Goal: Check status: Verify the current state of an ongoing process or item

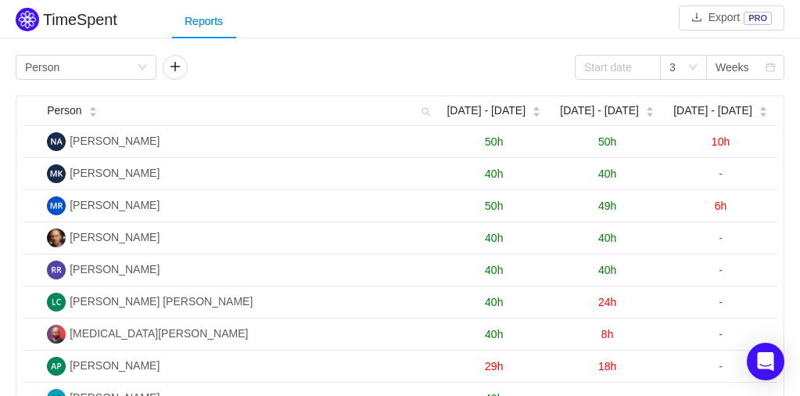
scroll to position [70, 0]
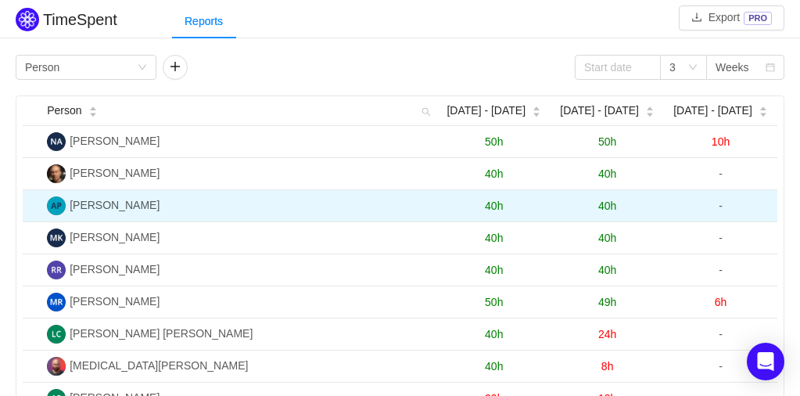
click at [612, 204] on span "40h" at bounding box center [607, 205] width 18 height 13
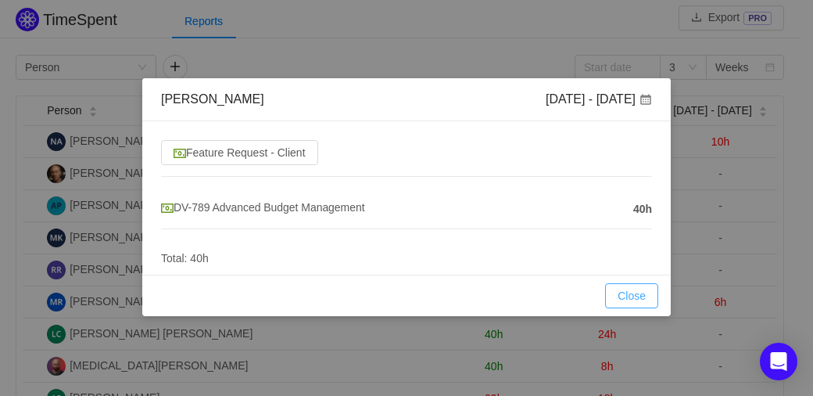
click at [625, 296] on button "Close" at bounding box center [631, 295] width 53 height 25
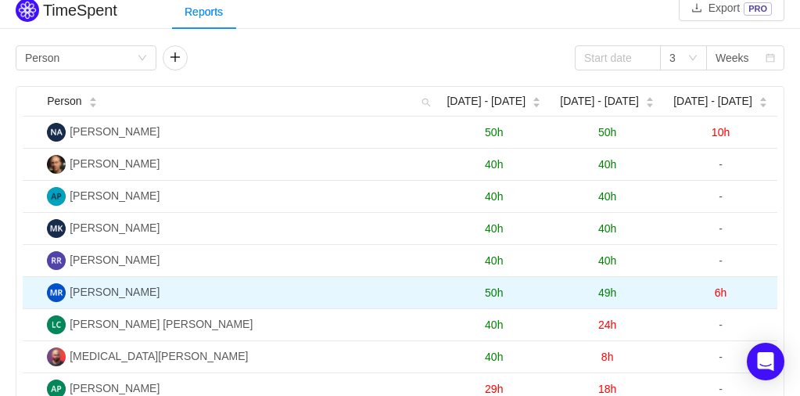
scroll to position [11, 0]
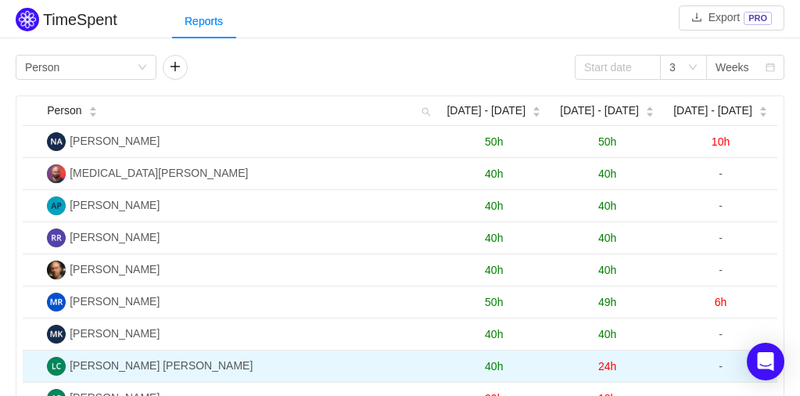
click at [608, 360] on span "24h" at bounding box center [607, 366] width 18 height 13
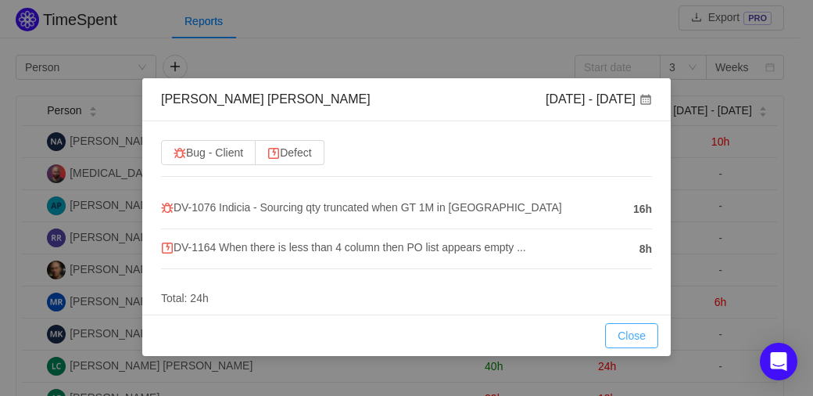
click at [624, 330] on button "Close" at bounding box center [631, 335] width 53 height 25
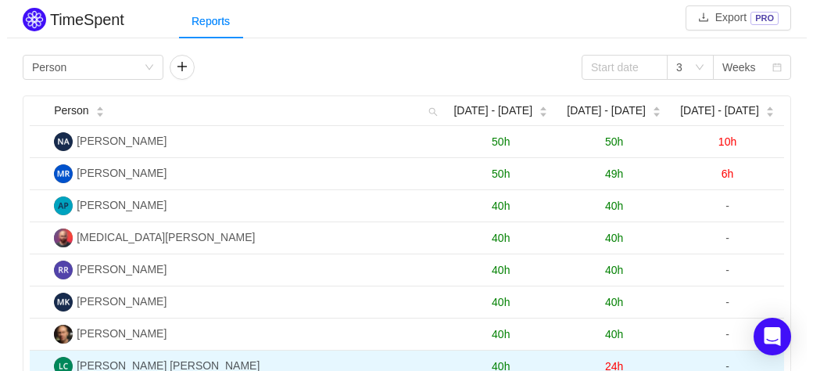
scroll to position [26, 0]
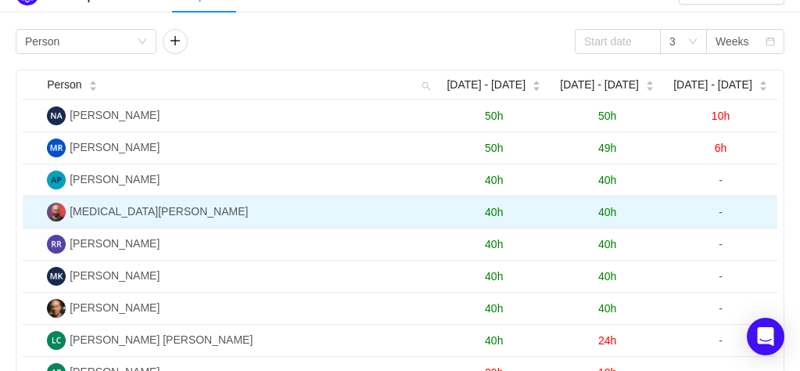
click at [609, 206] on span "40h" at bounding box center [607, 212] width 18 height 13
